Goal: Find contact information: Find contact information

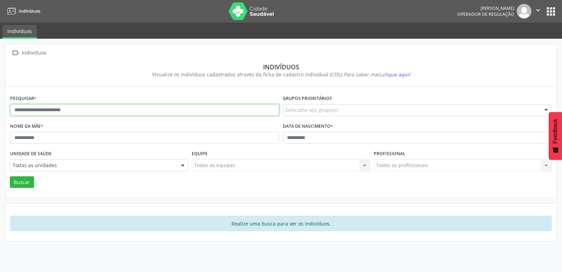
drag, startPoint x: 59, startPoint y: 114, endPoint x: 66, endPoint y: 111, distance: 7.6
click at [60, 112] on input "text" at bounding box center [144, 110] width 269 height 12
click at [10, 176] on button "Buscar" at bounding box center [22, 182] width 24 height 12
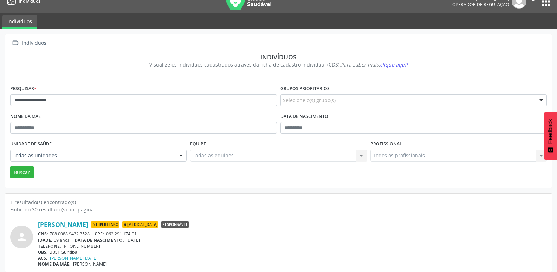
scroll to position [15, 0]
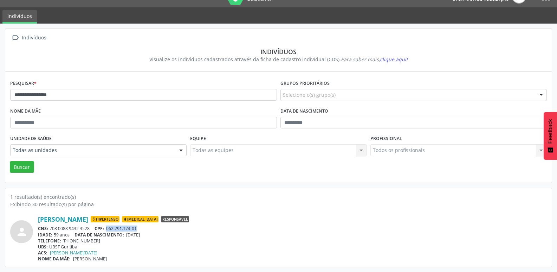
drag, startPoint x: 141, startPoint y: 226, endPoint x: 108, endPoint y: 227, distance: 32.4
click at [108, 227] on div "CNS: 708 0088 9432 3528 CPF: 062.291.174-01" at bounding box center [292, 228] width 509 height 6
copy span "062.291.174-01"
drag, startPoint x: 99, startPoint y: 241, endPoint x: 72, endPoint y: 239, distance: 26.5
click at [72, 239] on div "TELEFONE: [PHONE_NUMBER]" at bounding box center [292, 241] width 509 height 6
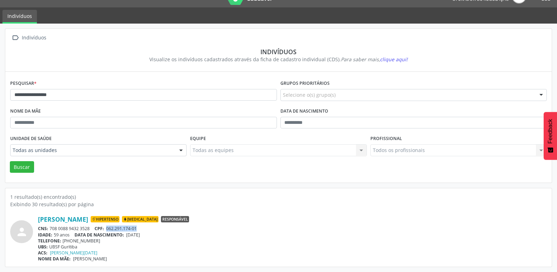
copy div "99158-1028"
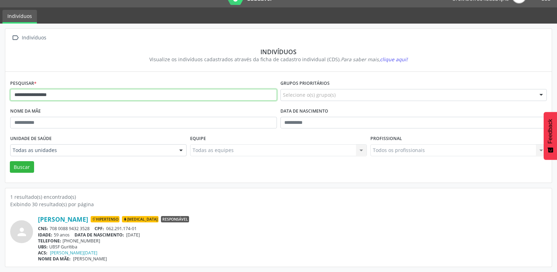
click at [101, 99] on input "**********" at bounding box center [143, 95] width 267 height 12
type input "**********"
click at [10, 161] on button "Buscar" at bounding box center [22, 167] width 24 height 12
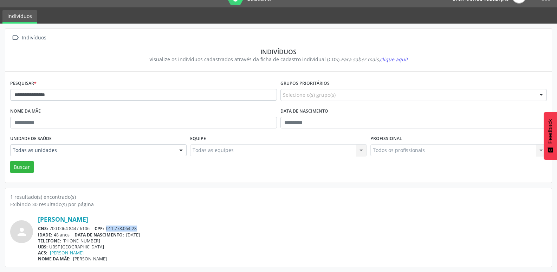
drag, startPoint x: 139, startPoint y: 229, endPoint x: 108, endPoint y: 229, distance: 30.9
click at [108, 229] on div "CNS: 700 0064 8447 6106 CPF: 011.778.064-28" at bounding box center [292, 228] width 509 height 6
copy span "011.778.064-28"
drag, startPoint x: 95, startPoint y: 239, endPoint x: 72, endPoint y: 240, distance: 23.2
click at [72, 240] on div "TELEFONE: [PHONE_NUMBER]" at bounding box center [292, 241] width 509 height 6
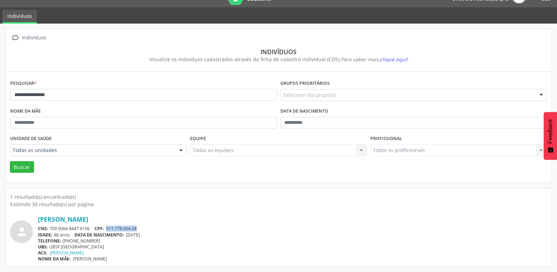
copy div "99143-7119"
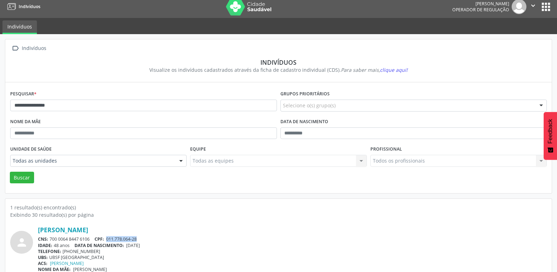
scroll to position [0, 0]
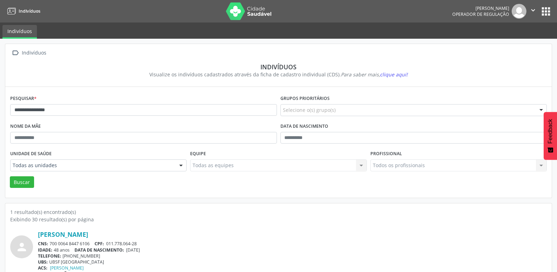
click at [543, 4] on div "[PERSON_NAME] Operador de regulação  Configurações Sair apps" at bounding box center [502, 11] width 100 height 15
click at [543, 9] on button "apps" at bounding box center [546, 11] width 12 height 12
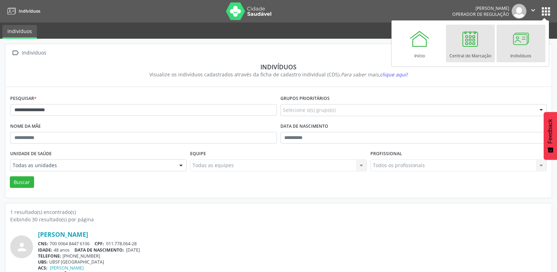
click at [488, 43] on link "Central de Marcação" at bounding box center [470, 44] width 49 height 38
